Goal: Information Seeking & Learning: Learn about a topic

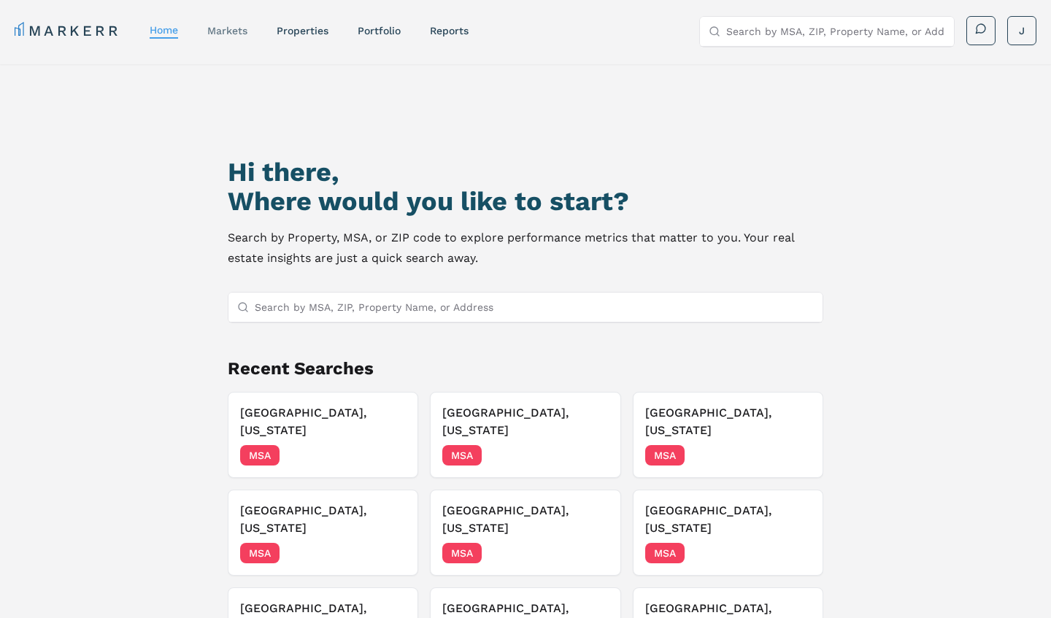
click at [239, 33] on link "markets" at bounding box center [227, 31] width 40 height 12
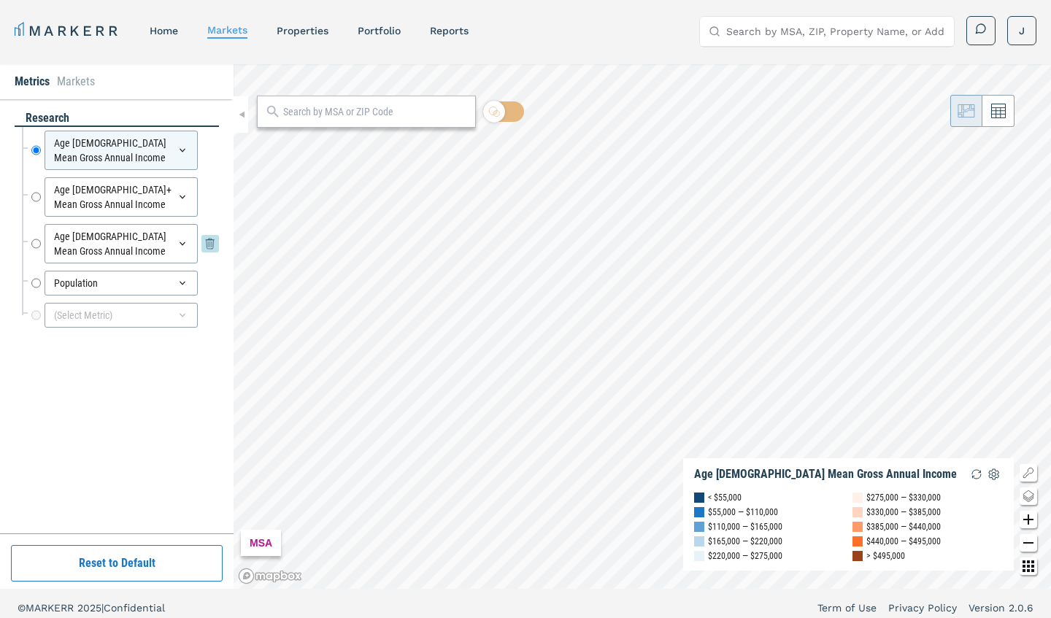
click at [34, 229] on input "Age [DEMOGRAPHIC_DATA] Mean Gross Annual Income" at bounding box center [35, 243] width 9 height 39
radio input "false"
radio input "true"
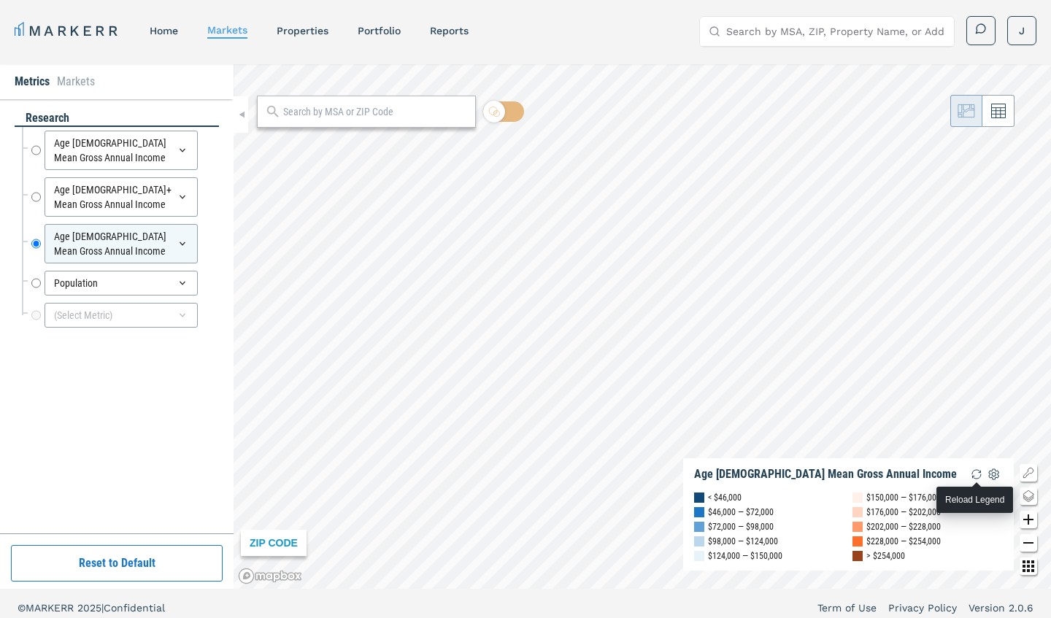
click at [978, 472] on img "button" at bounding box center [977, 475] width 18 height 18
click at [403, 127] on div at bounding box center [366, 112] width 219 height 32
click at [403, 115] on input "text" at bounding box center [375, 111] width 185 height 15
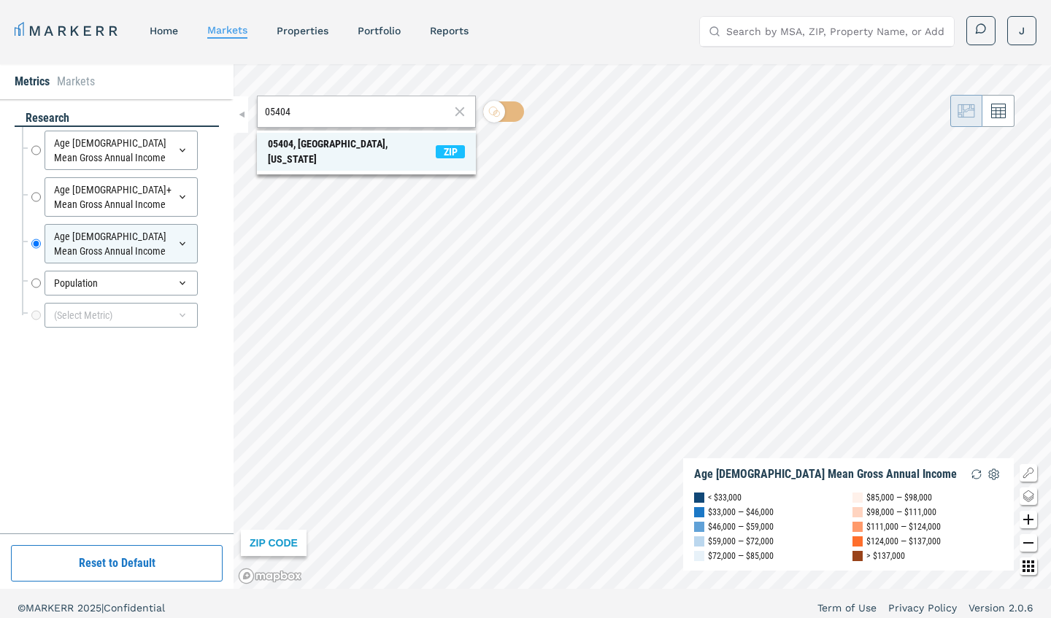
click at [390, 142] on span "05404, [GEOGRAPHIC_DATA], [US_STATE] ZIP" at bounding box center [366, 152] width 219 height 38
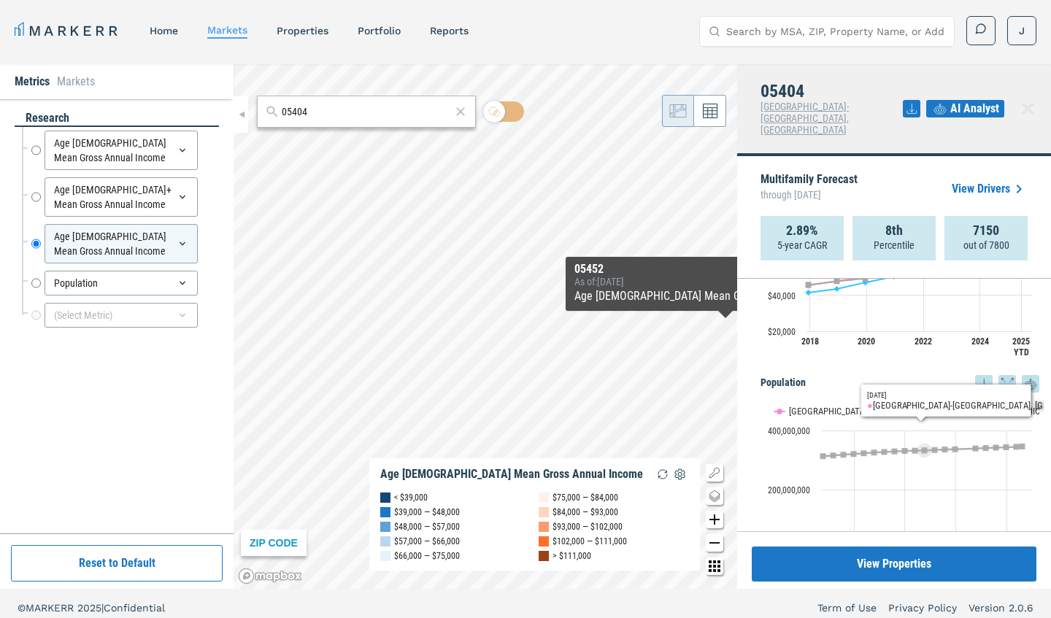
scroll to position [752, 0]
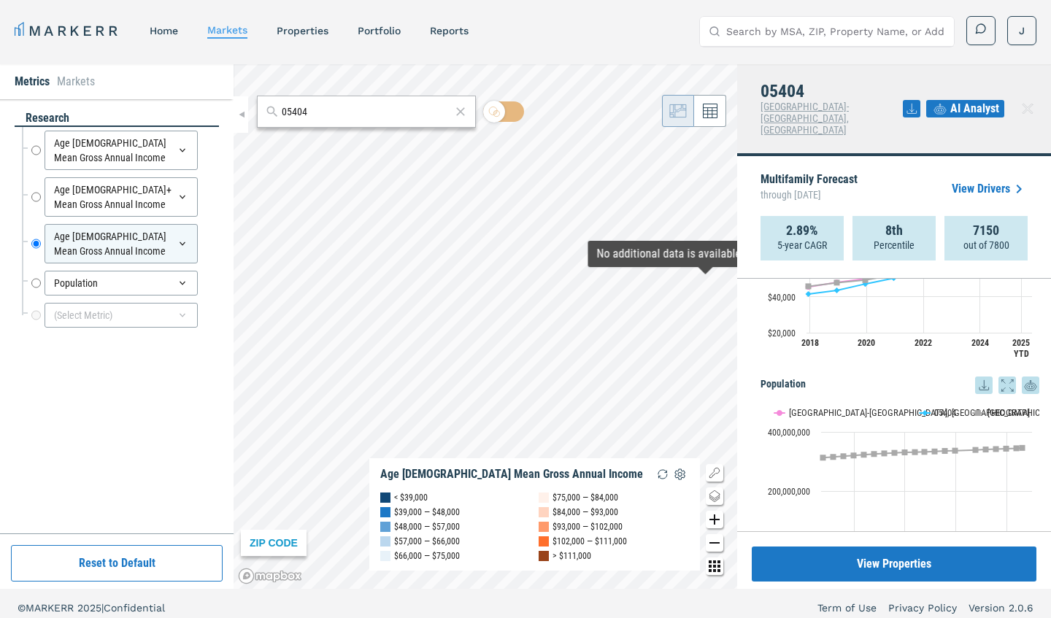
click at [1023, 100] on icon at bounding box center [1028, 109] width 18 height 18
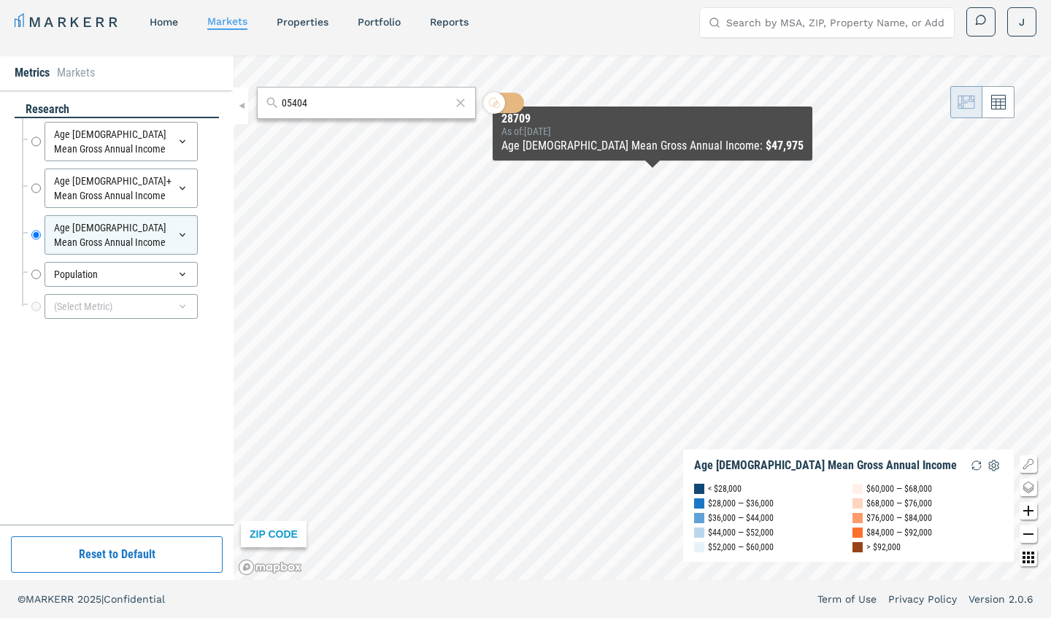
scroll to position [9, 0]
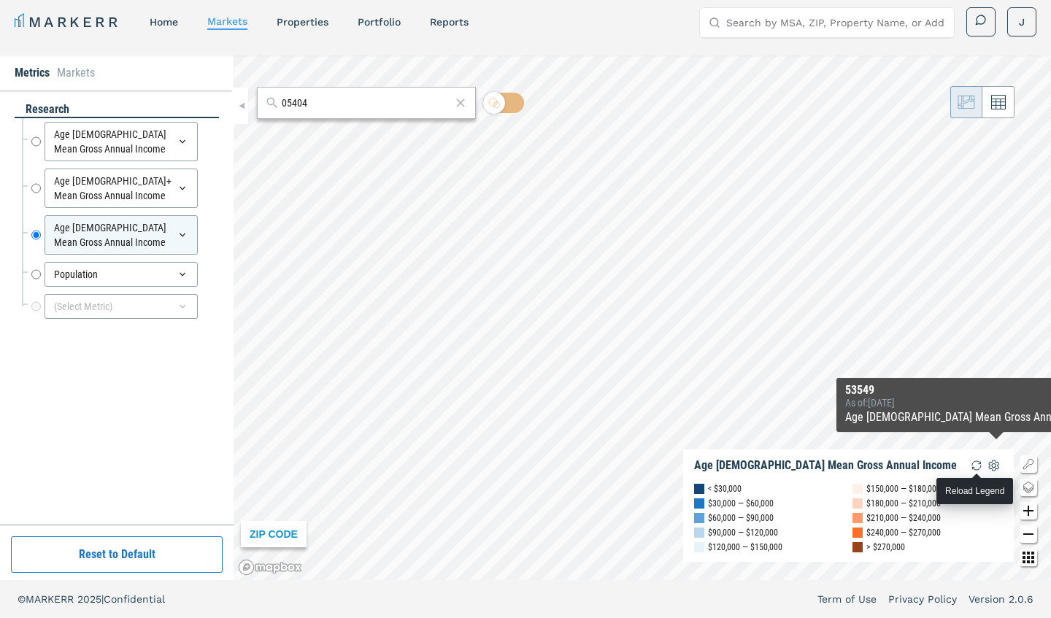
click at [970, 466] on img "button" at bounding box center [977, 466] width 18 height 18
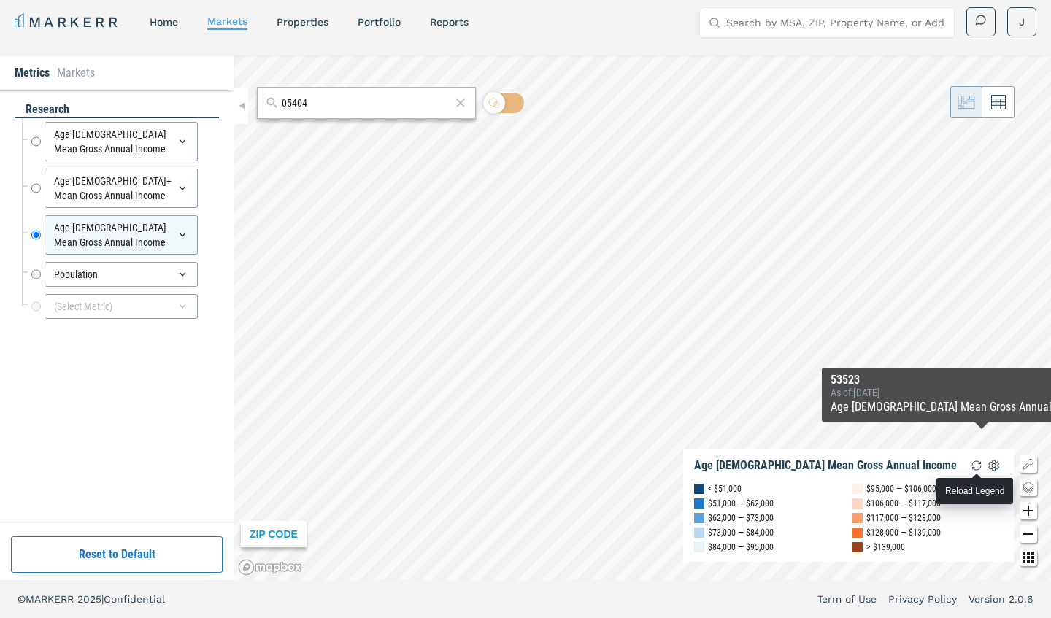
click at [974, 463] on img "button" at bounding box center [977, 466] width 18 height 18
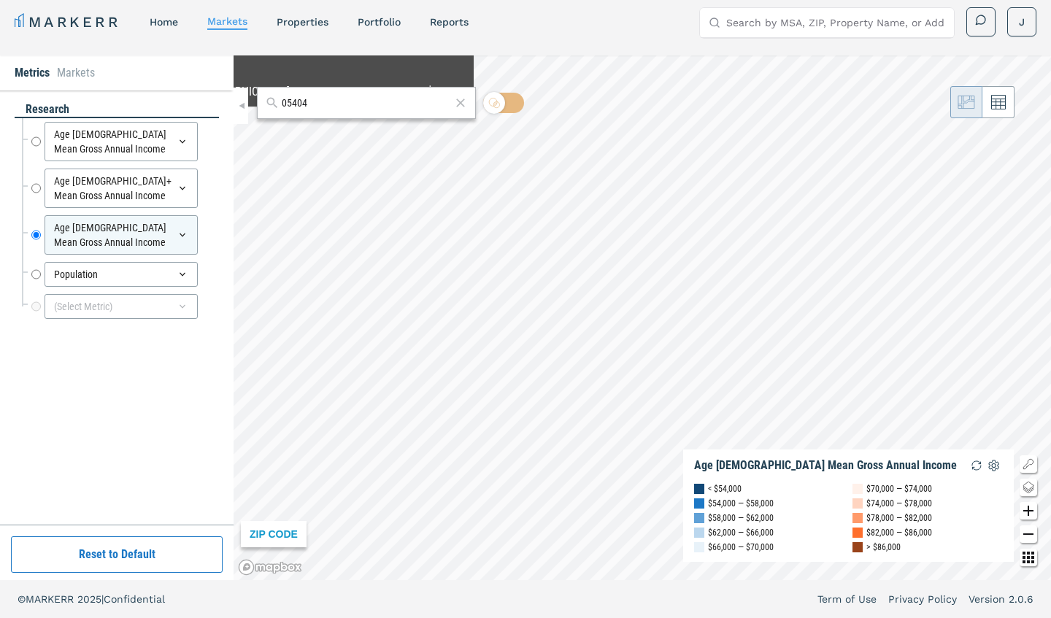
click at [371, 104] on input "05404" at bounding box center [366, 103] width 169 height 15
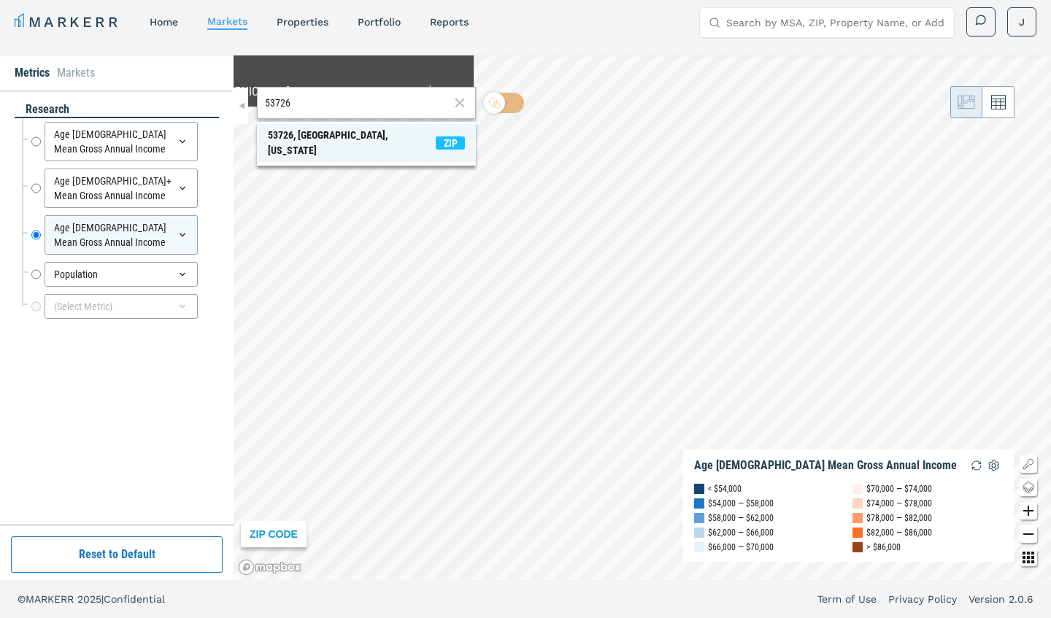
click at [393, 140] on span "53726, [GEOGRAPHIC_DATA], [US_STATE] ZIP" at bounding box center [366, 143] width 219 height 38
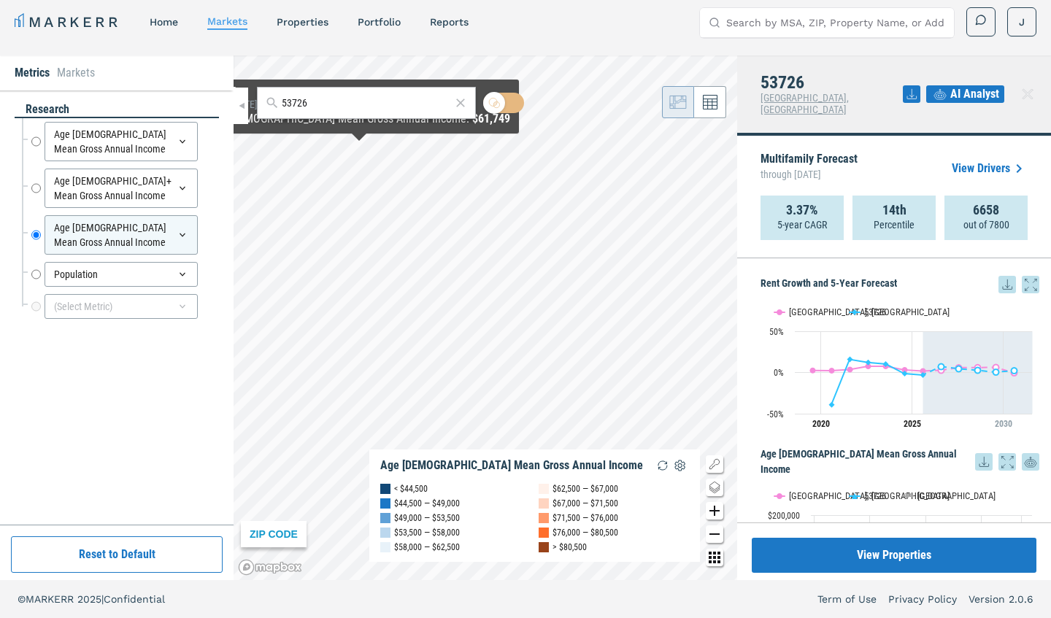
click at [346, 105] on input "53726" at bounding box center [366, 103] width 169 height 15
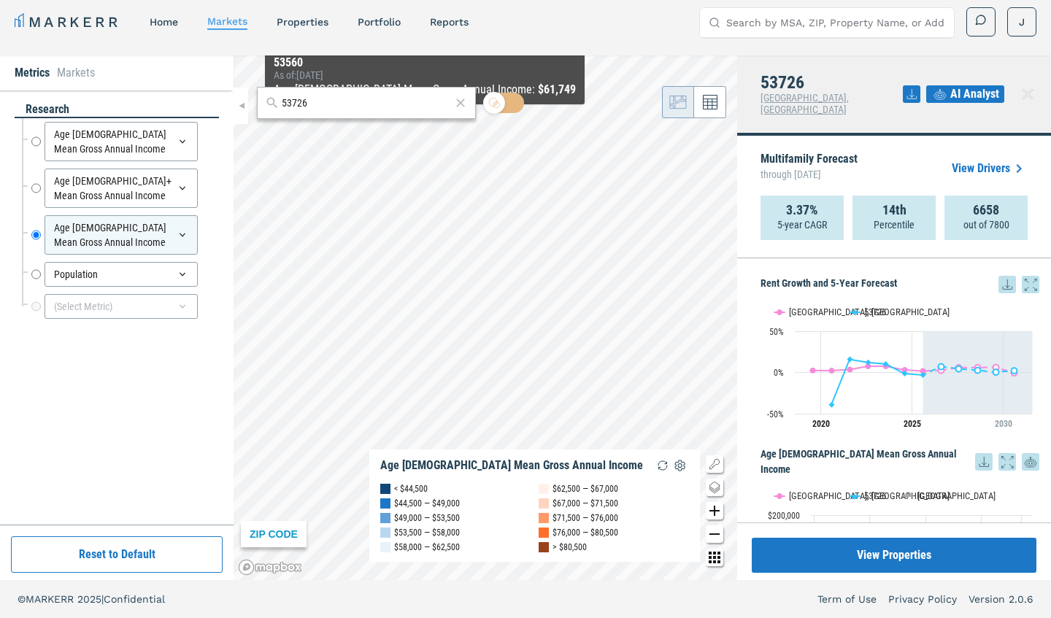
click at [417, 107] on input "53726" at bounding box center [366, 103] width 169 height 15
type input "53726"
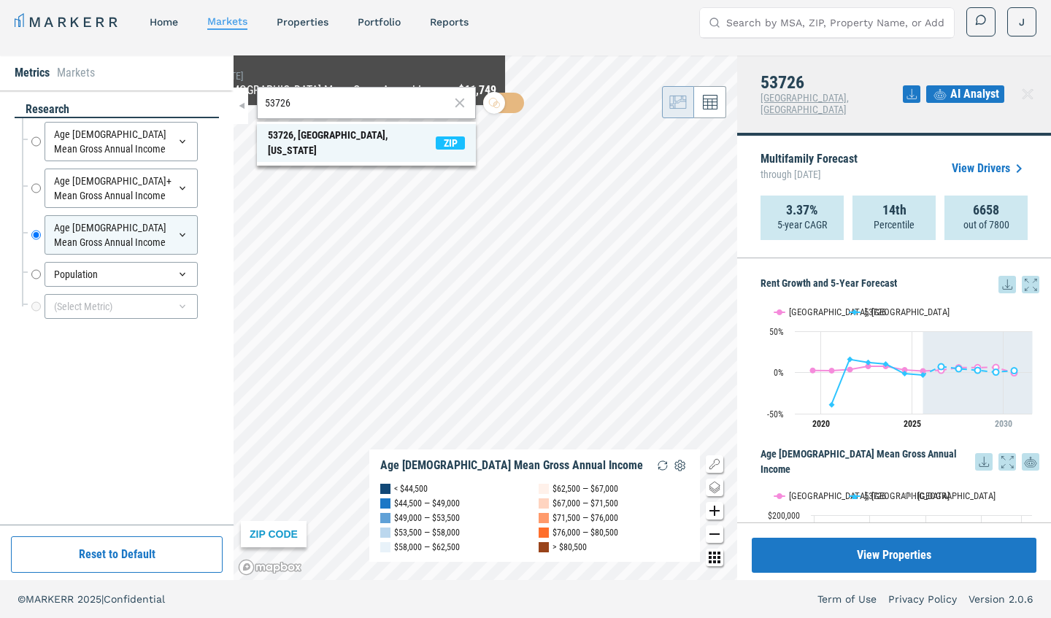
click at [303, 136] on div "53726, [GEOGRAPHIC_DATA], [US_STATE]" at bounding box center [352, 143] width 168 height 31
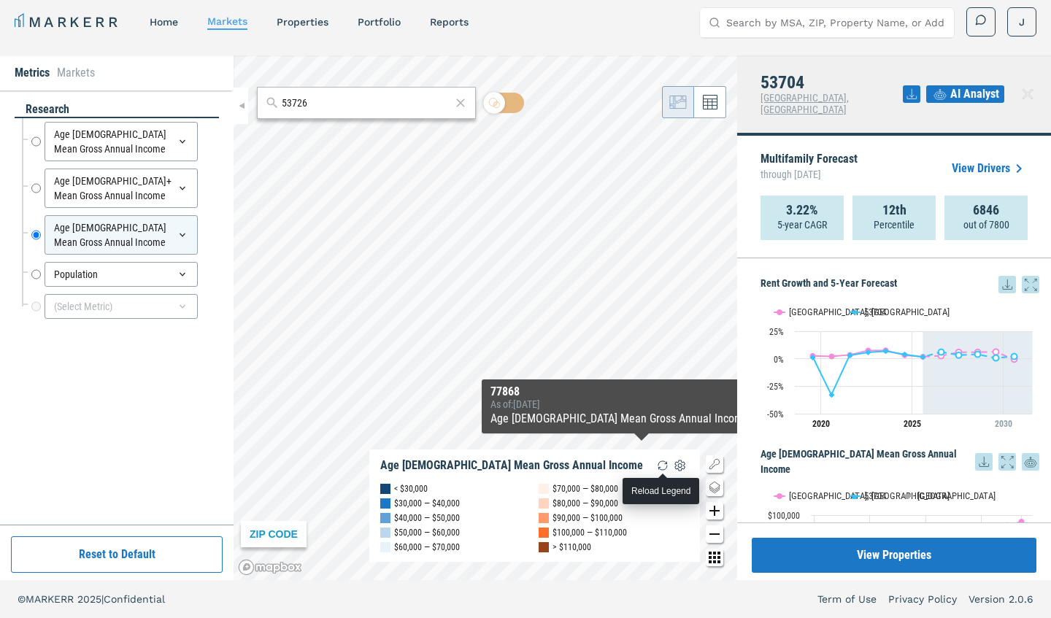
click at [659, 465] on img "button" at bounding box center [663, 466] width 18 height 18
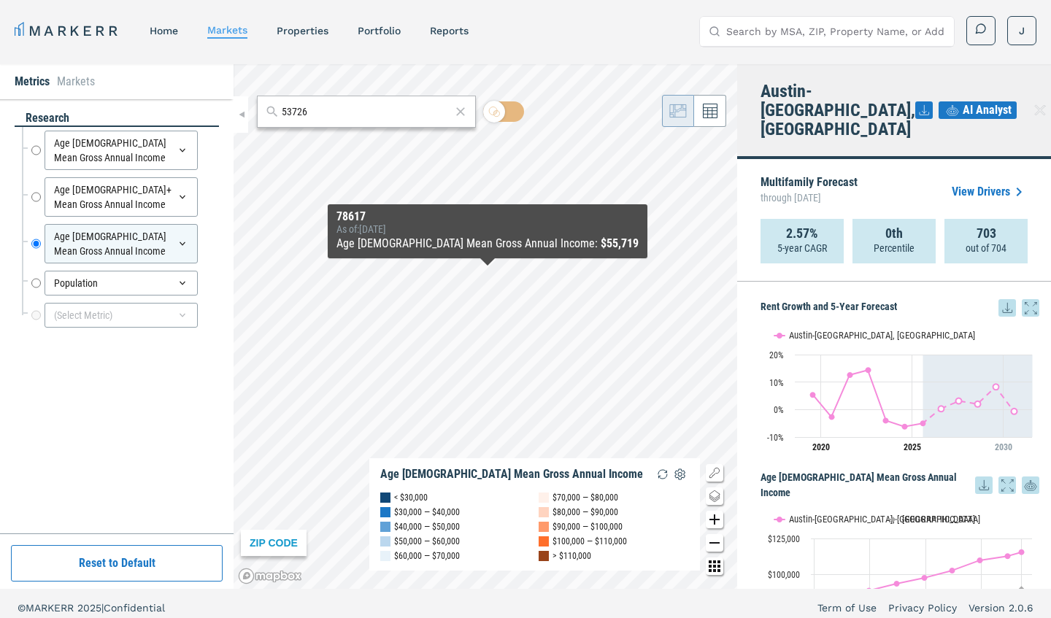
scroll to position [0, 0]
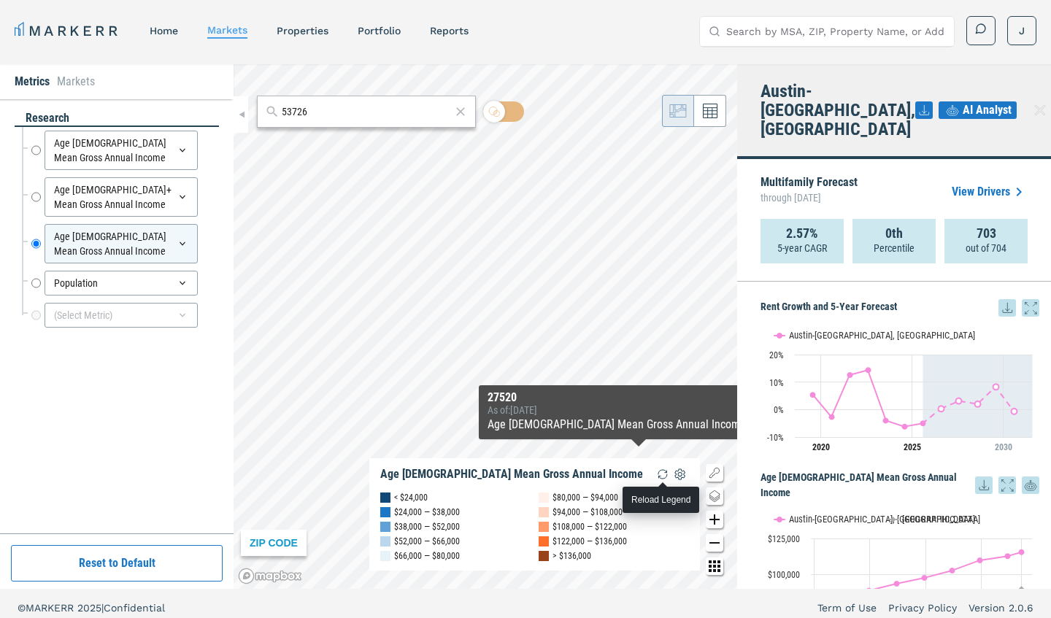
click at [660, 474] on img "button" at bounding box center [663, 475] width 18 height 18
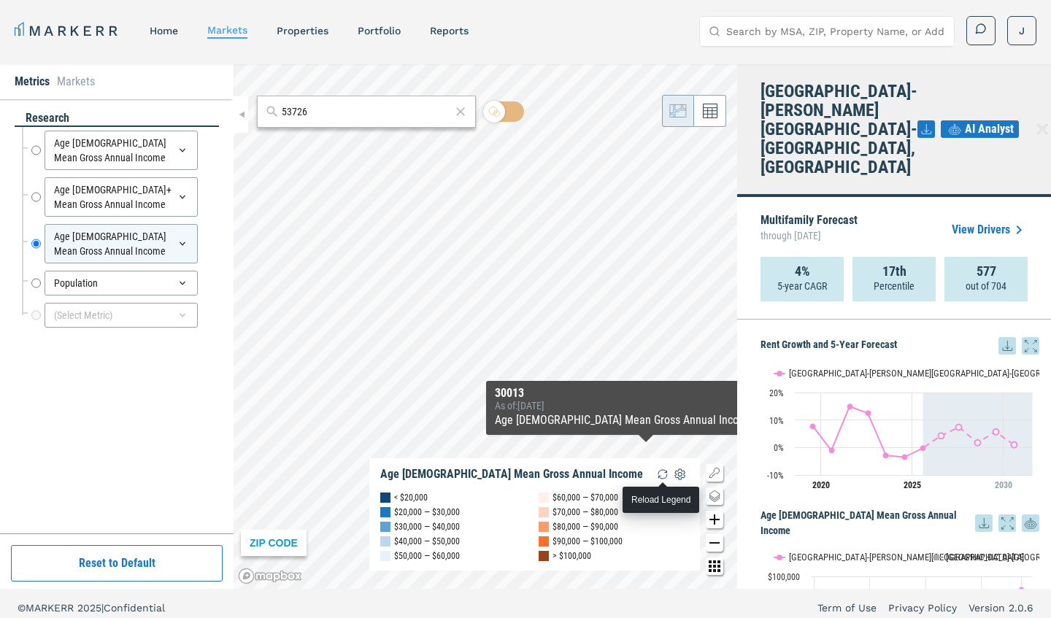
click at [658, 470] on img "button" at bounding box center [663, 475] width 18 height 18
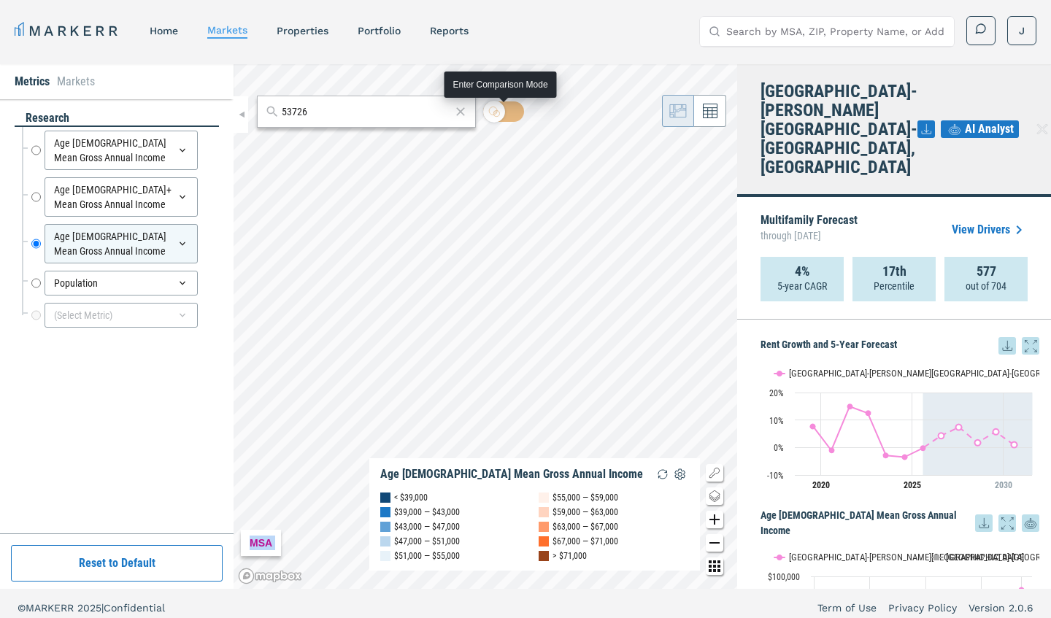
click at [513, 80] on body "MARKERR home markets properties Portfolio reports Search by MSA, ZIP, Property …" at bounding box center [525, 313] width 1051 height 627
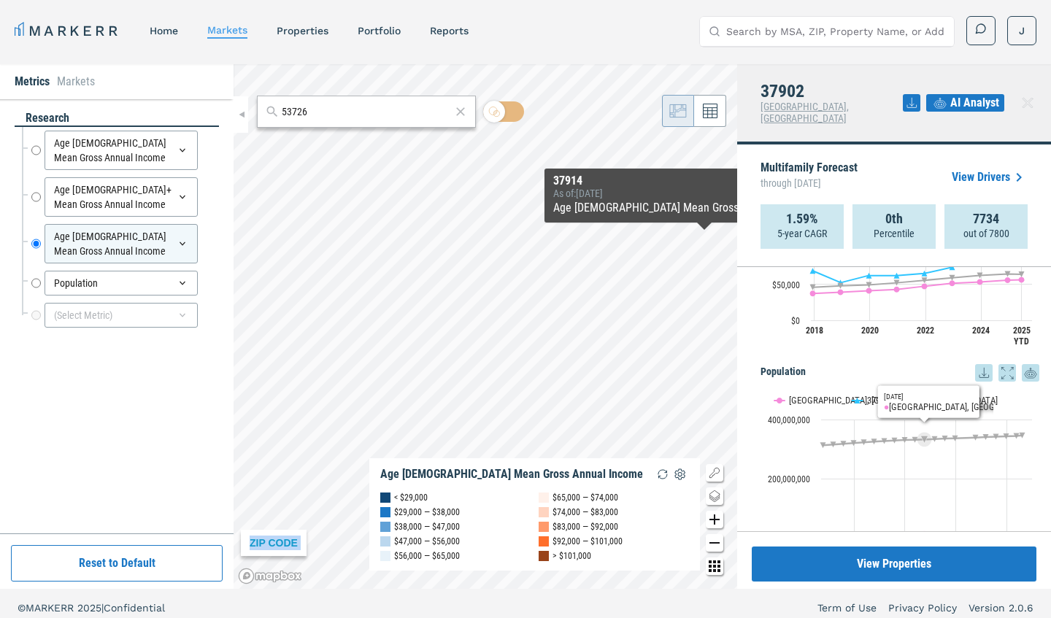
scroll to position [752, 0]
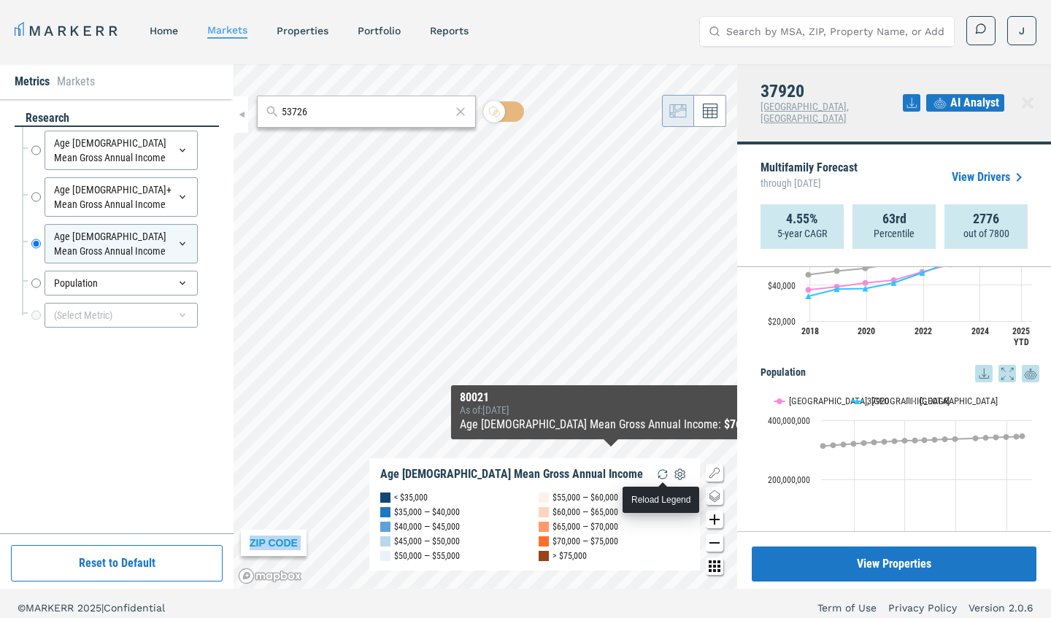
click at [657, 477] on img "button" at bounding box center [663, 475] width 18 height 18
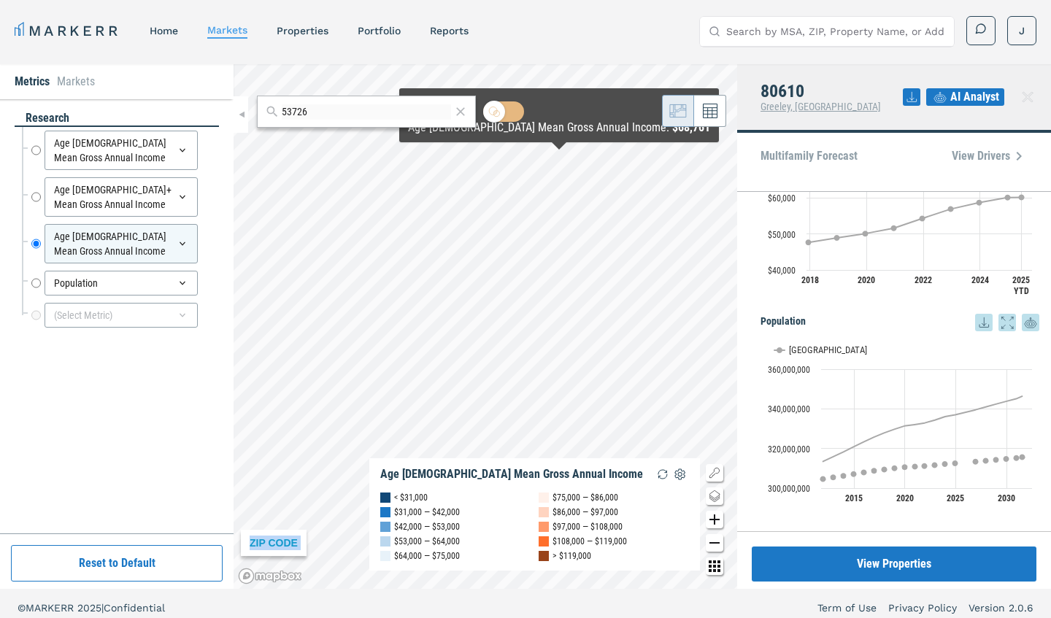
scroll to position [517, 0]
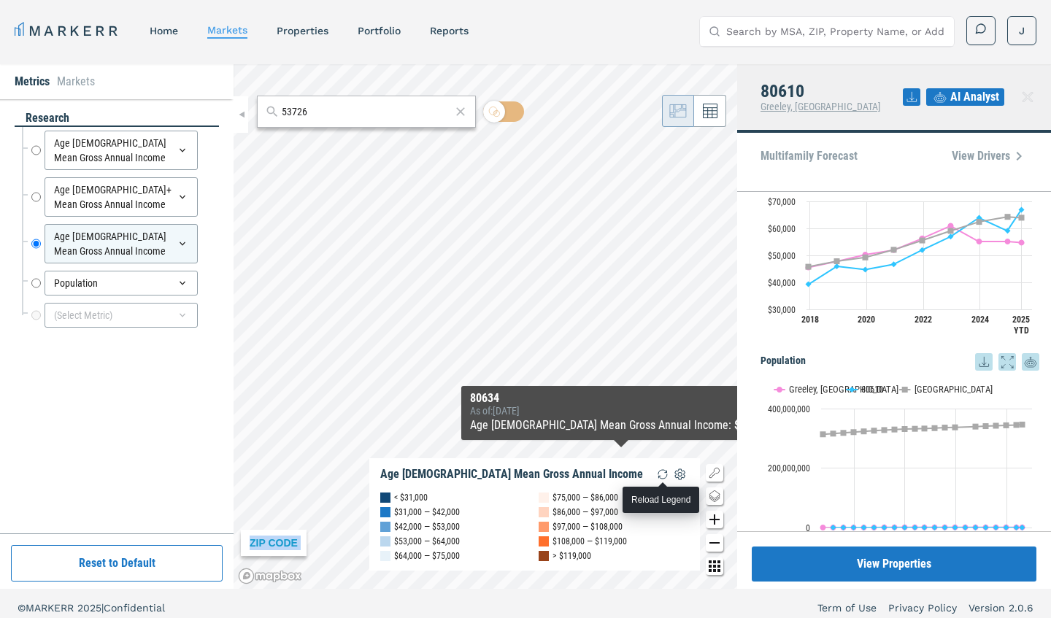
click at [659, 471] on img "button" at bounding box center [663, 475] width 18 height 18
click at [662, 474] on img "button" at bounding box center [663, 475] width 18 height 18
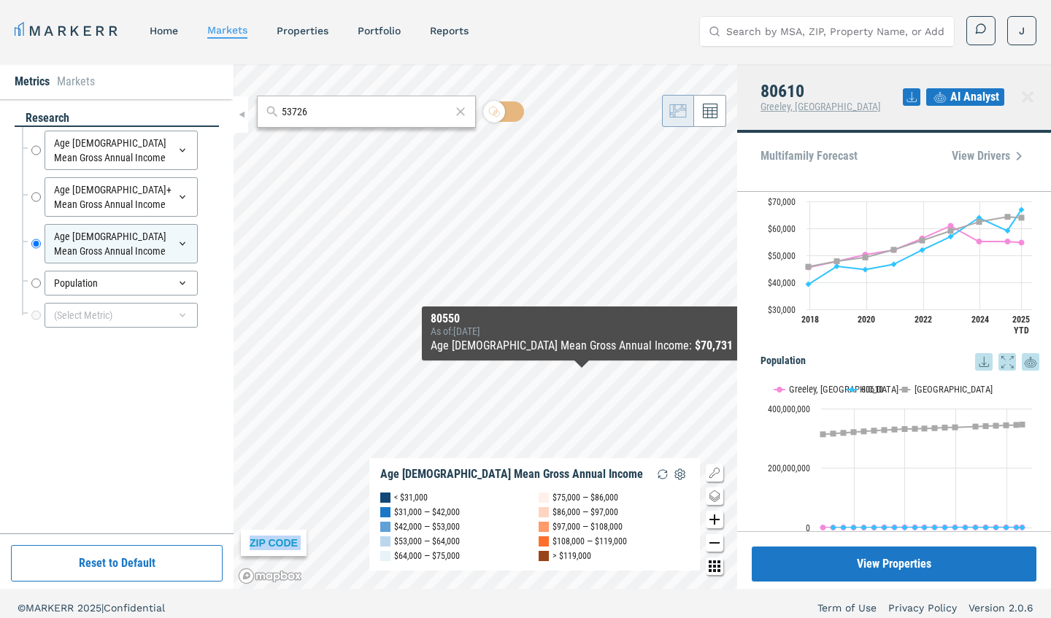
click at [582, 375] on div "ZIP CODE Age [DEMOGRAPHIC_DATA] Mean Gross Annual Income < $31,000 $31,000 — $4…" at bounding box center [486, 326] width 504 height 525
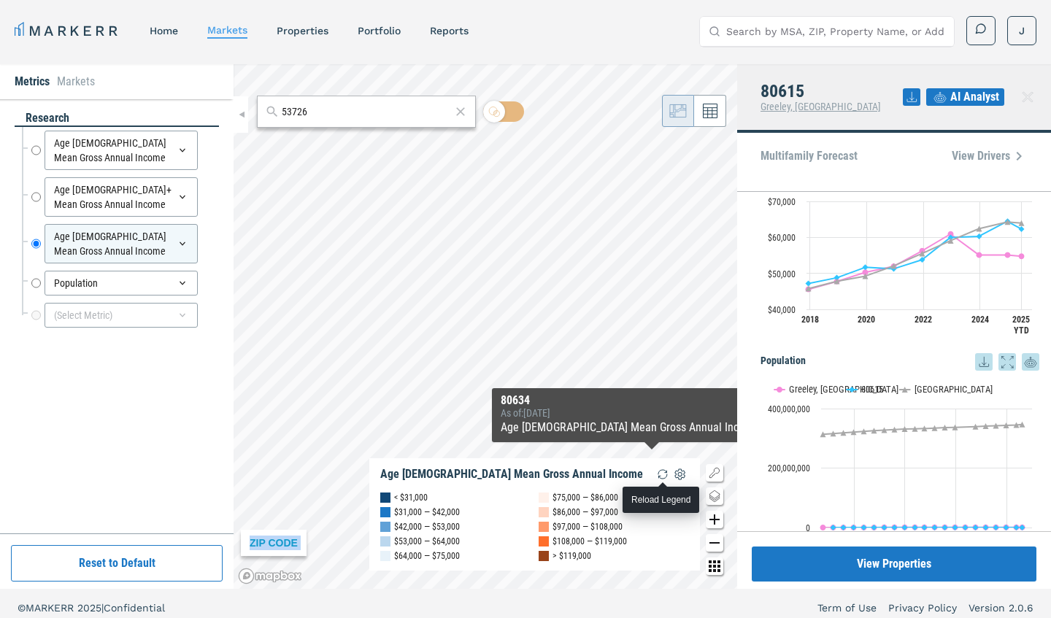
click at [658, 472] on img "button" at bounding box center [663, 475] width 18 height 18
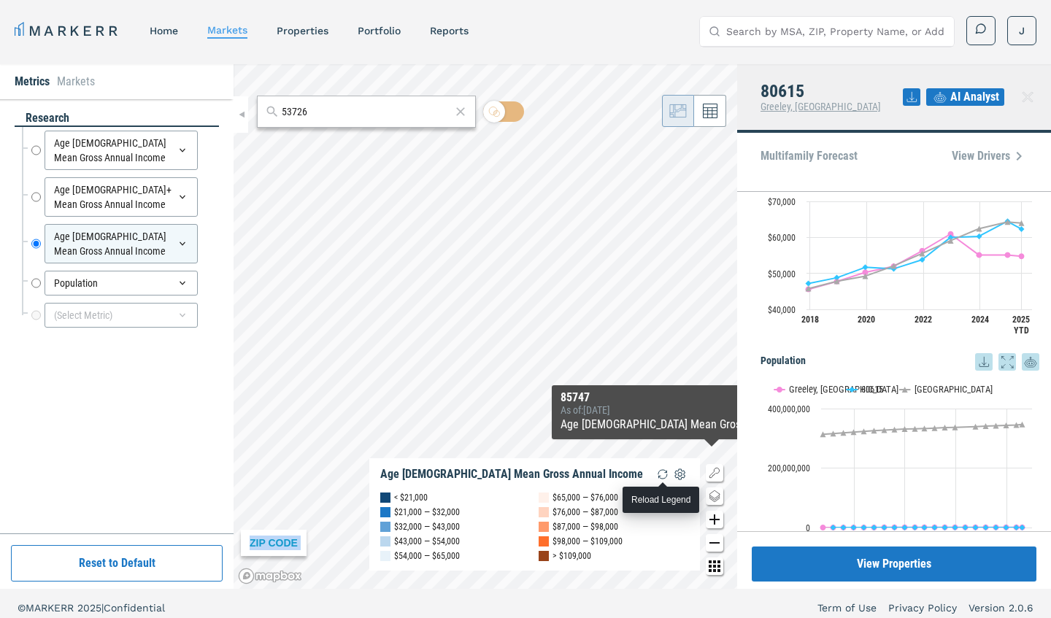
click at [657, 469] on img "button" at bounding box center [663, 475] width 18 height 18
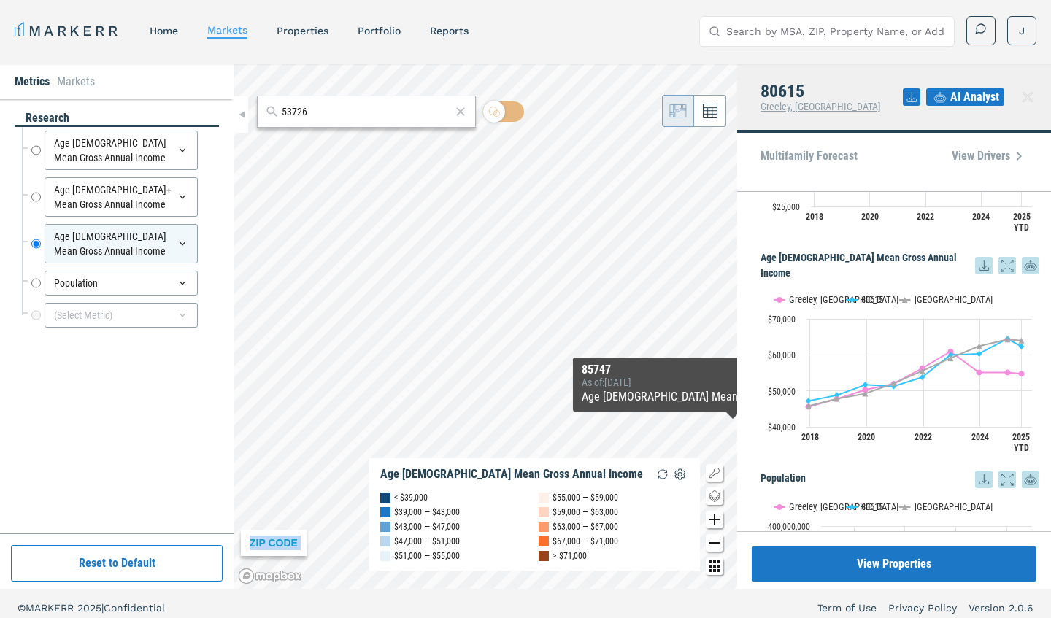
scroll to position [404, 0]
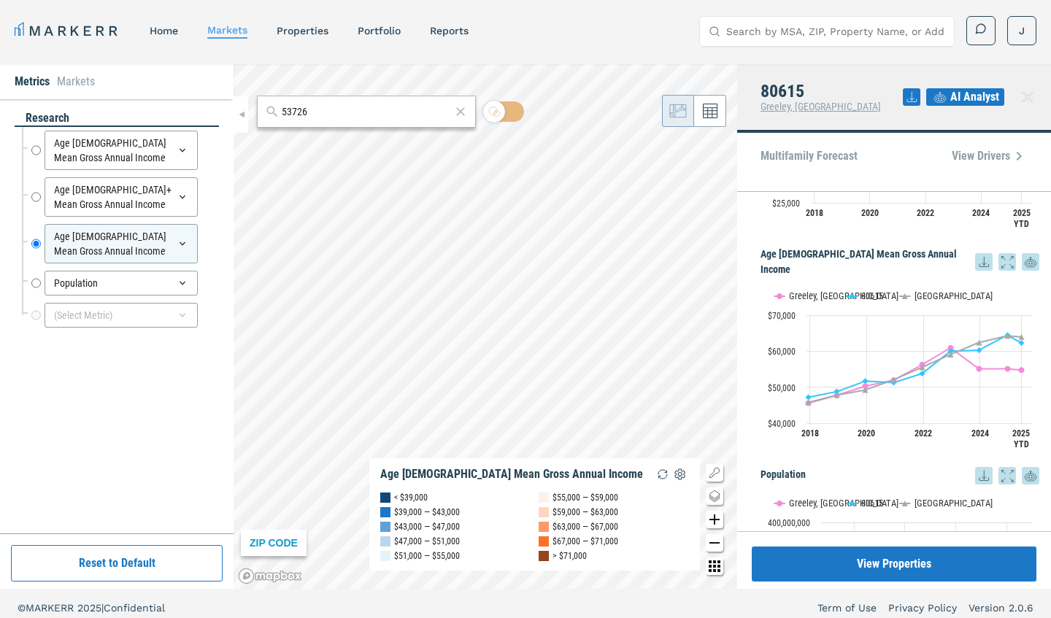
click at [1031, 101] on icon at bounding box center [1028, 97] width 10 height 10
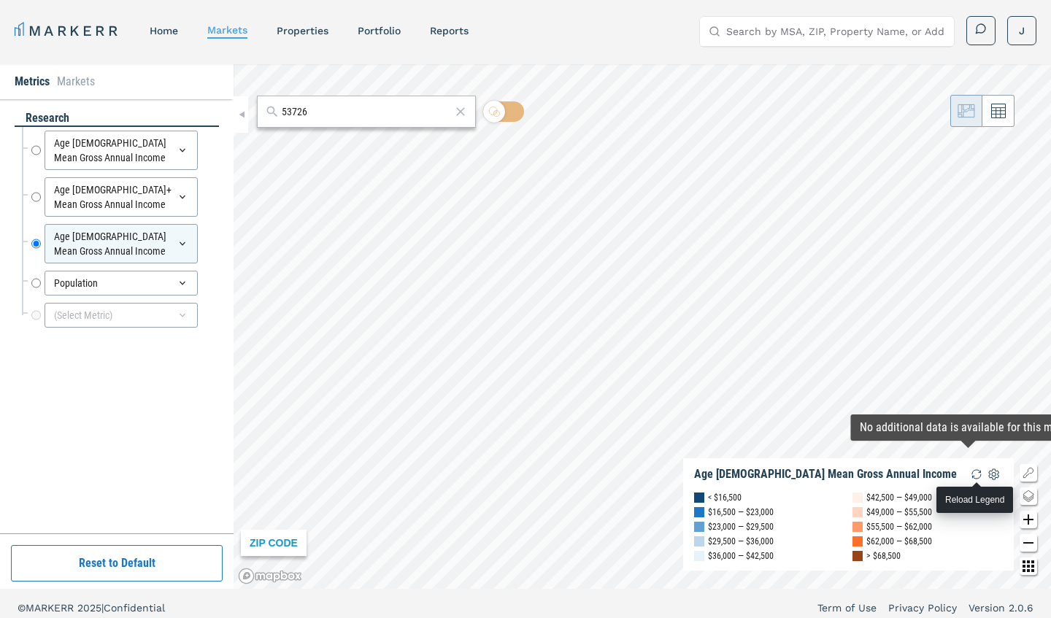
click at [975, 472] on img "button" at bounding box center [977, 475] width 18 height 18
click at [974, 472] on img "button" at bounding box center [977, 475] width 18 height 18
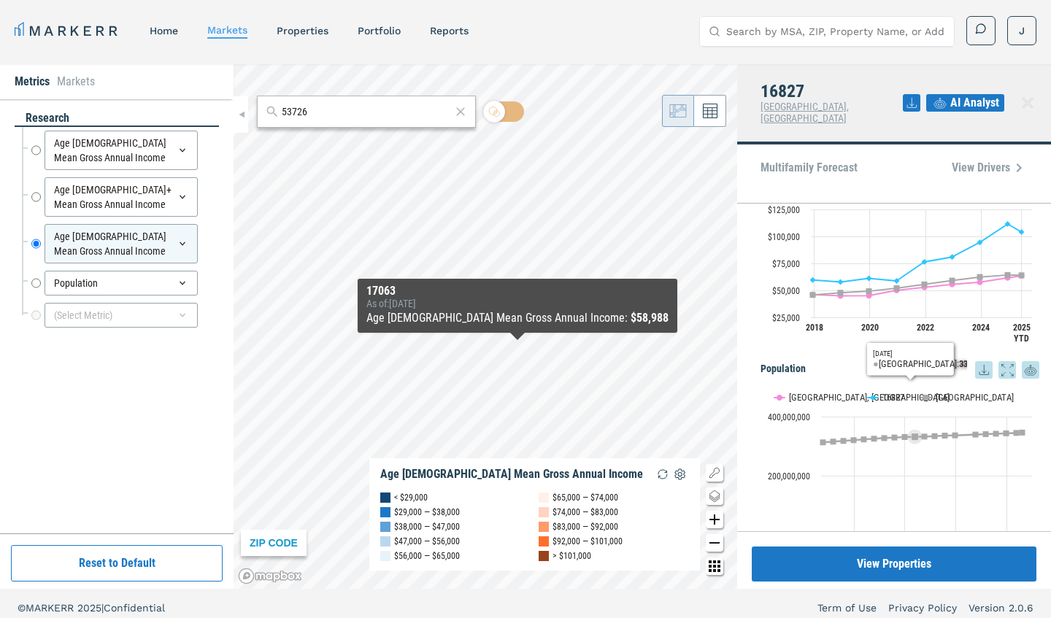
scroll to position [517, 0]
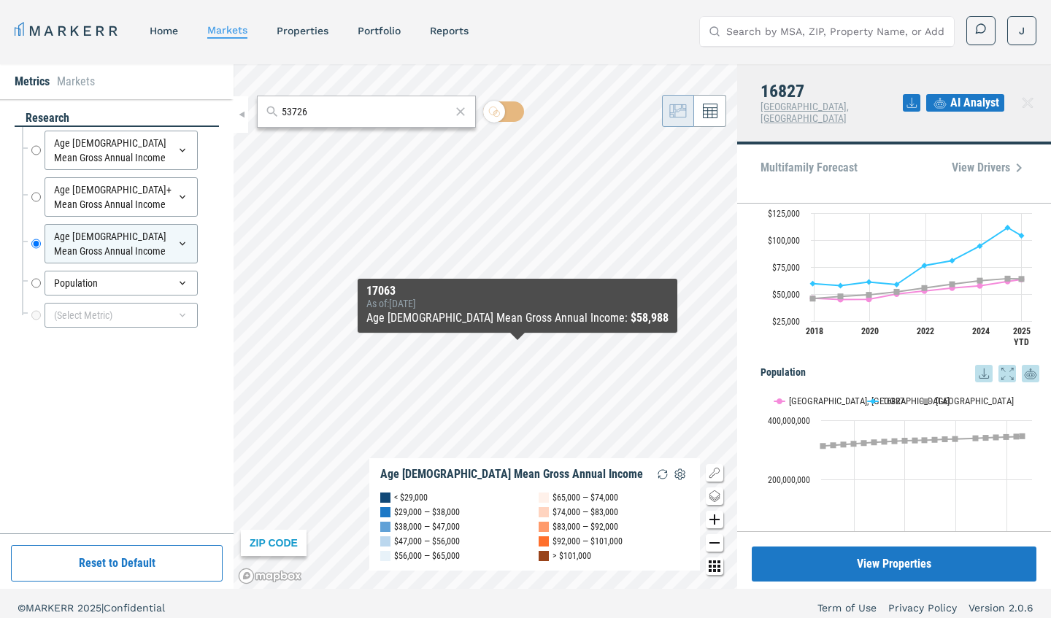
click at [1030, 102] on icon at bounding box center [1028, 103] width 18 height 18
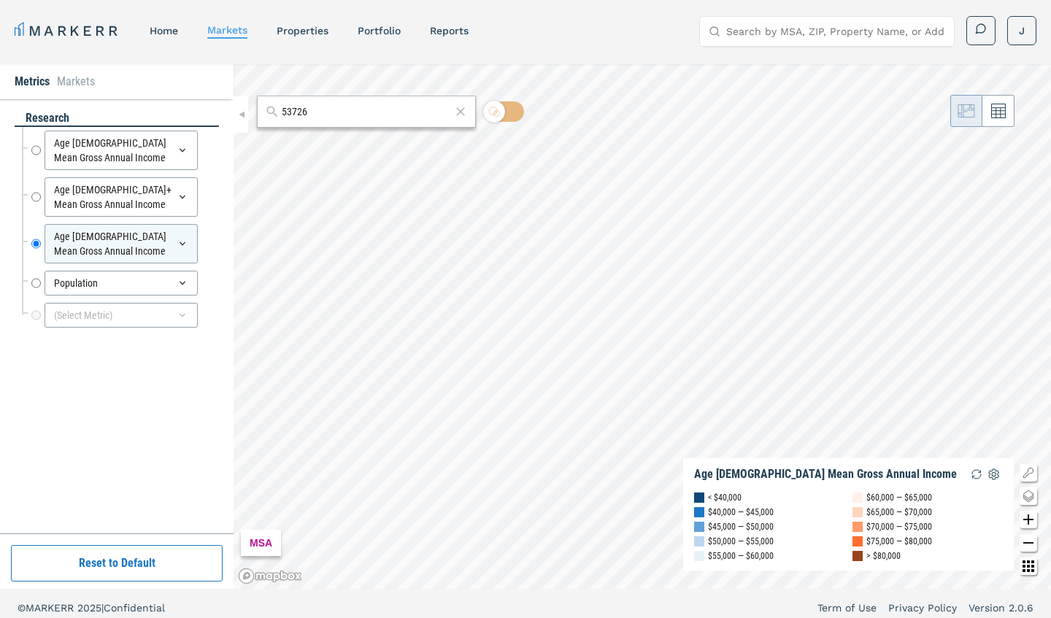
scroll to position [0, 0]
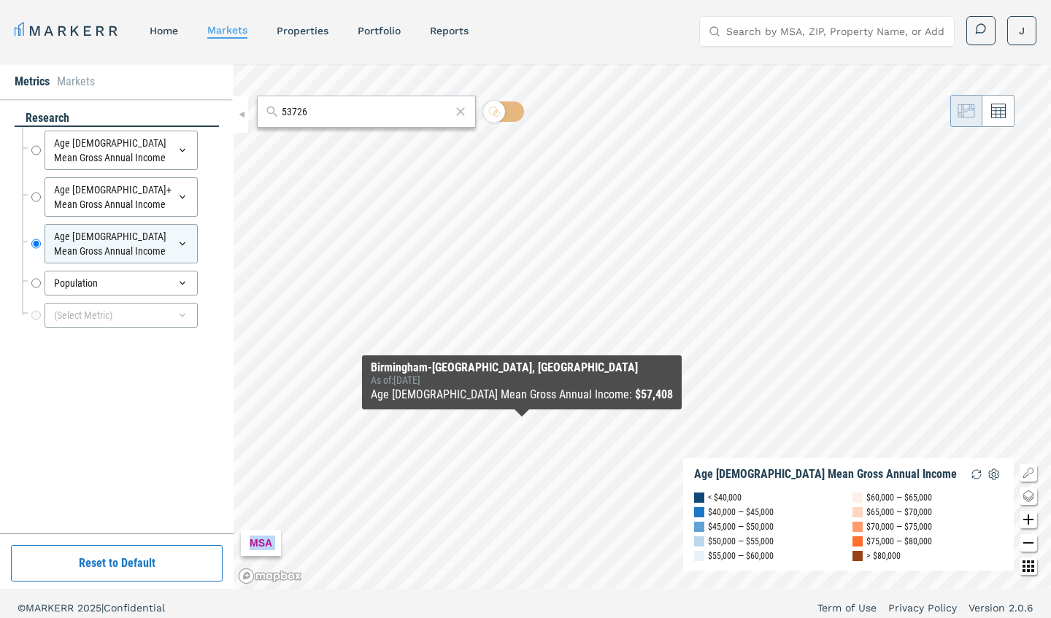
click at [522, 425] on div "MSA Age [DEMOGRAPHIC_DATA] Mean Gross Annual Income < $40,000 $40,000 — $45,000…" at bounding box center [642, 326] width 817 height 525
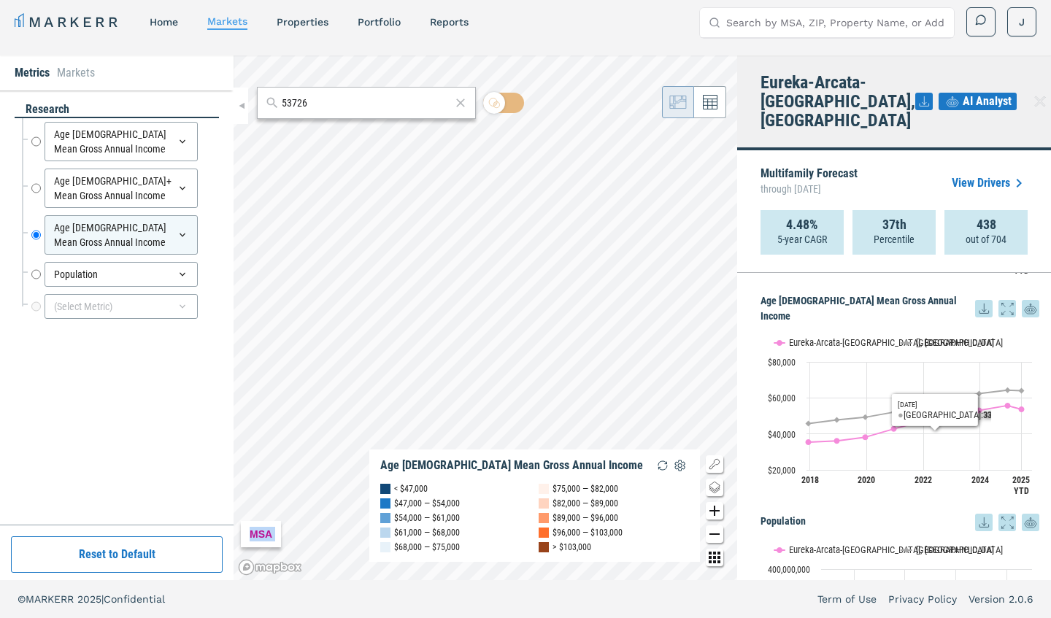
scroll to position [566, 0]
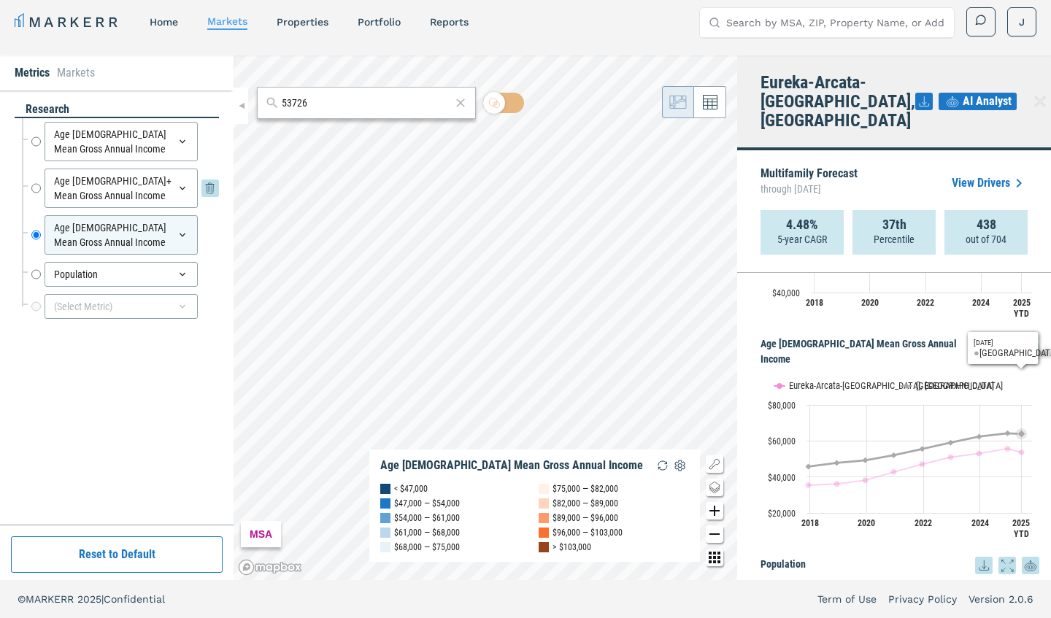
click at [139, 188] on div "Age [DEMOGRAPHIC_DATA]+ Mean Gross Annual Income" at bounding box center [121, 188] width 153 height 39
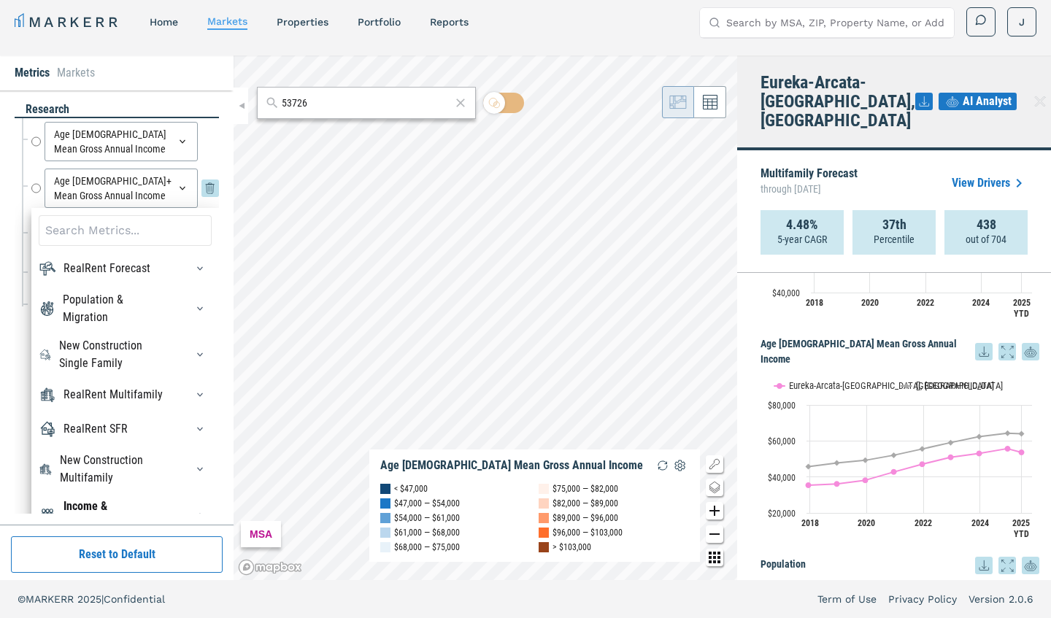
click at [33, 174] on input "Age [DEMOGRAPHIC_DATA]+ Mean Gross Annual Income" at bounding box center [35, 188] width 9 height 39
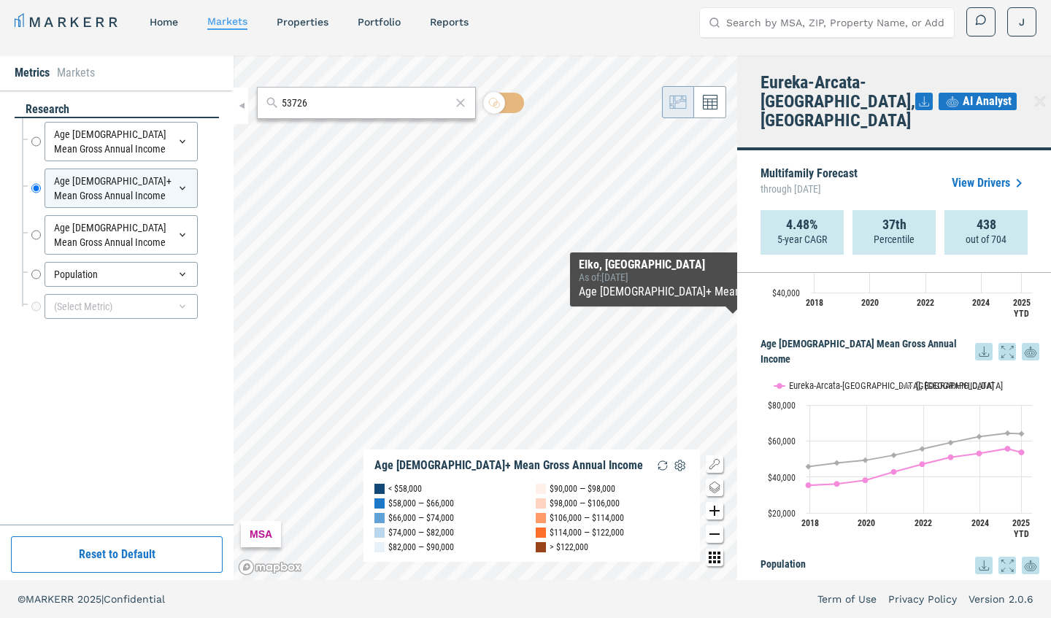
scroll to position [562, 0]
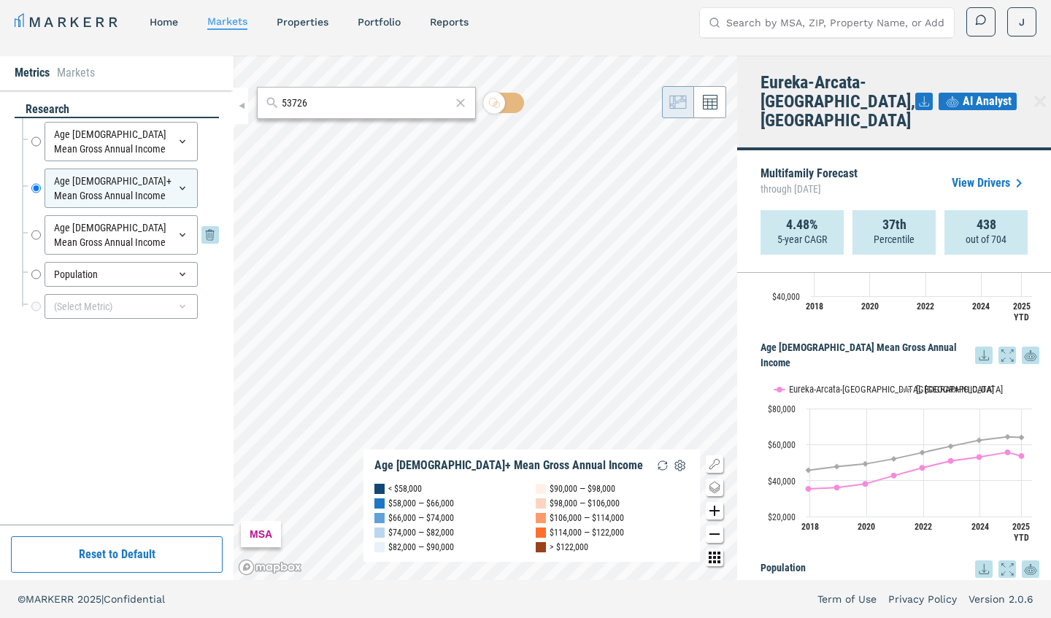
click at [35, 222] on input "Age [DEMOGRAPHIC_DATA] Mean Gross Annual Income" at bounding box center [35, 234] width 9 height 39
radio input "false"
radio input "true"
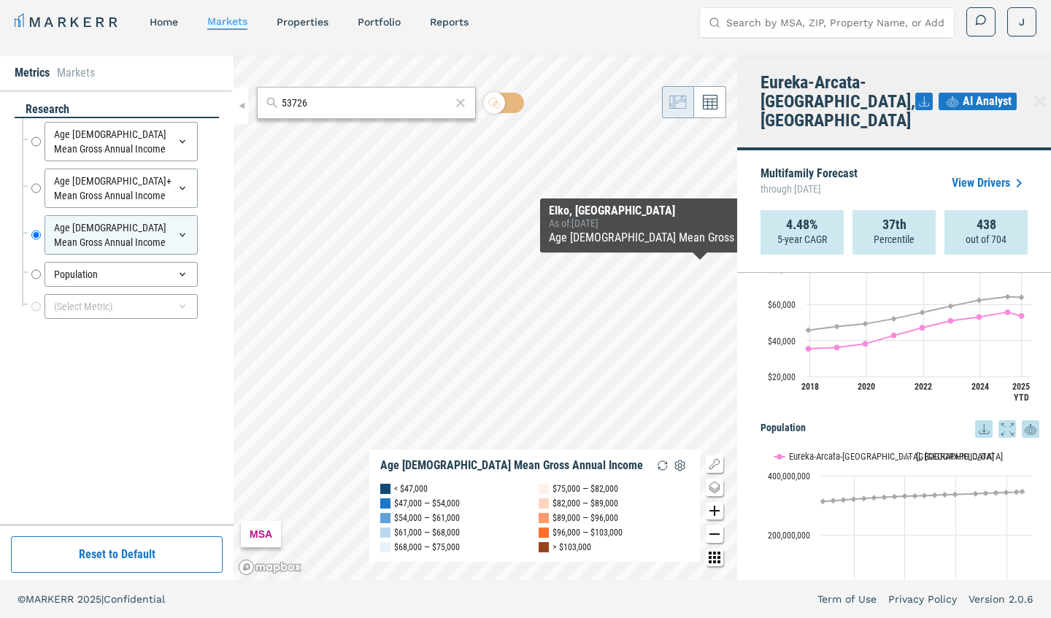
scroll to position [701, 0]
